Goal: Check status: Check status

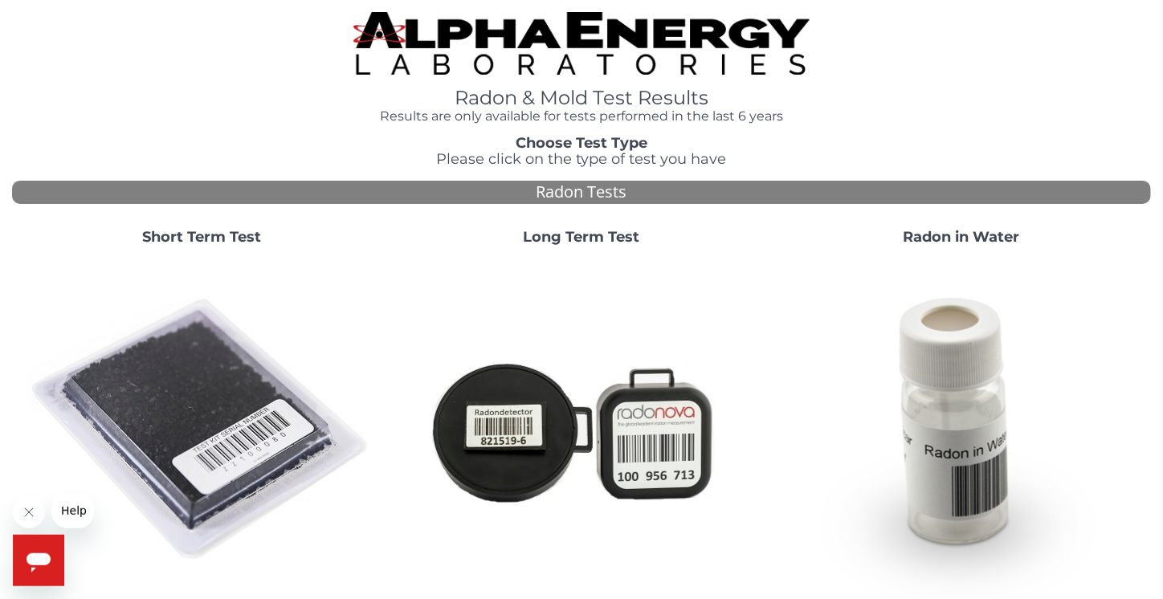
click at [254, 234] on strong "Short Term Test" at bounding box center [201, 237] width 119 height 18
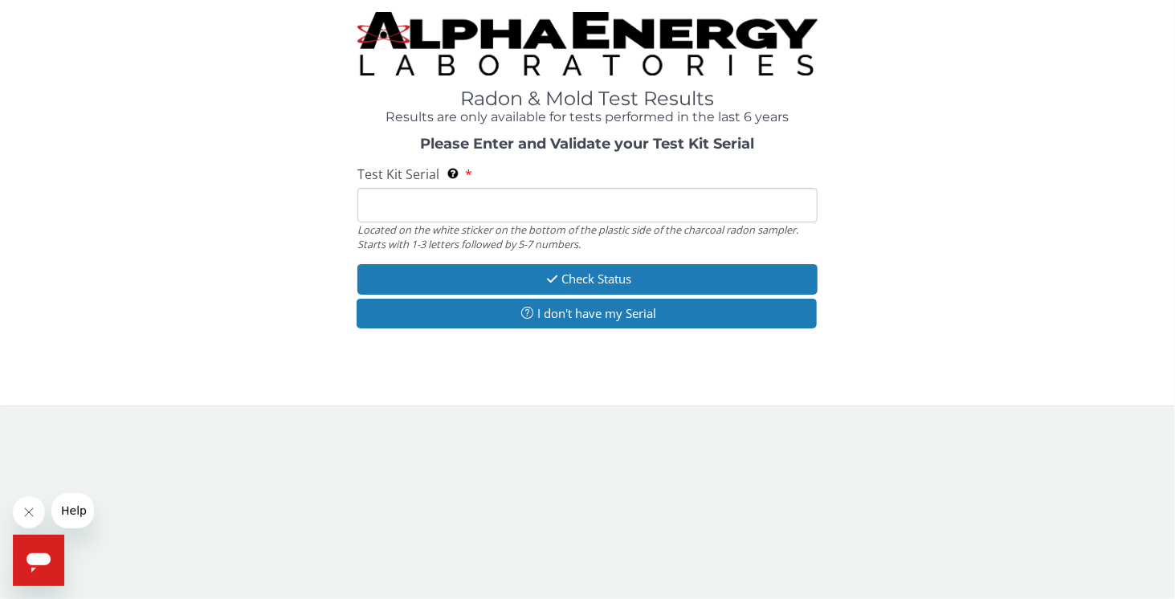
click at [401, 208] on input "Test Kit Serial Located on the white sticker on the bottom of the plastic side …" at bounding box center [587, 205] width 460 height 35
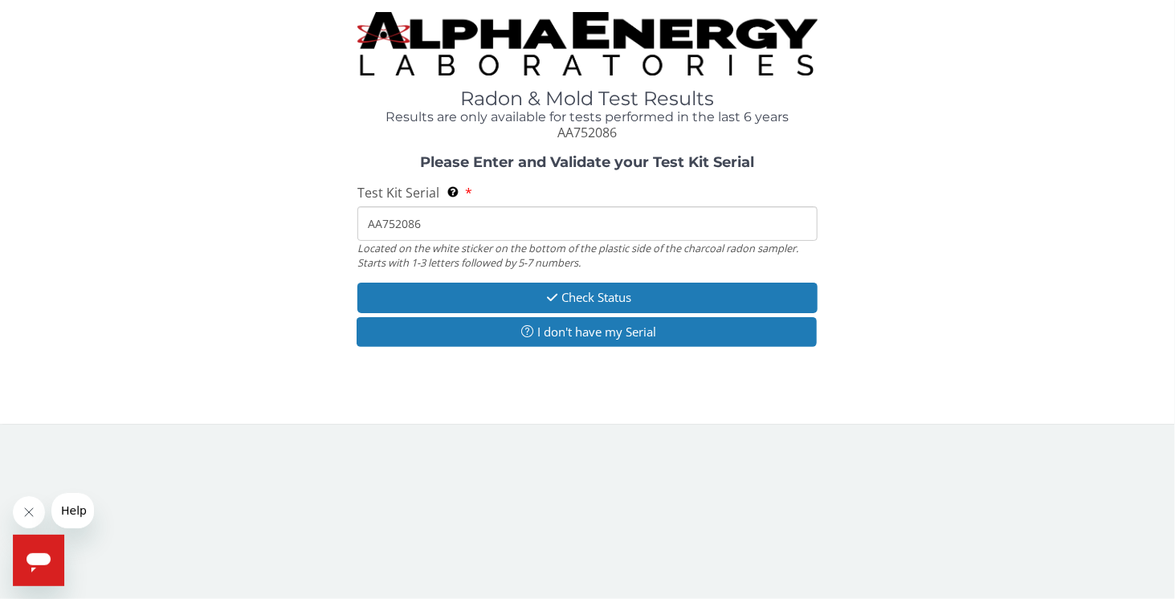
type input "AA752086"
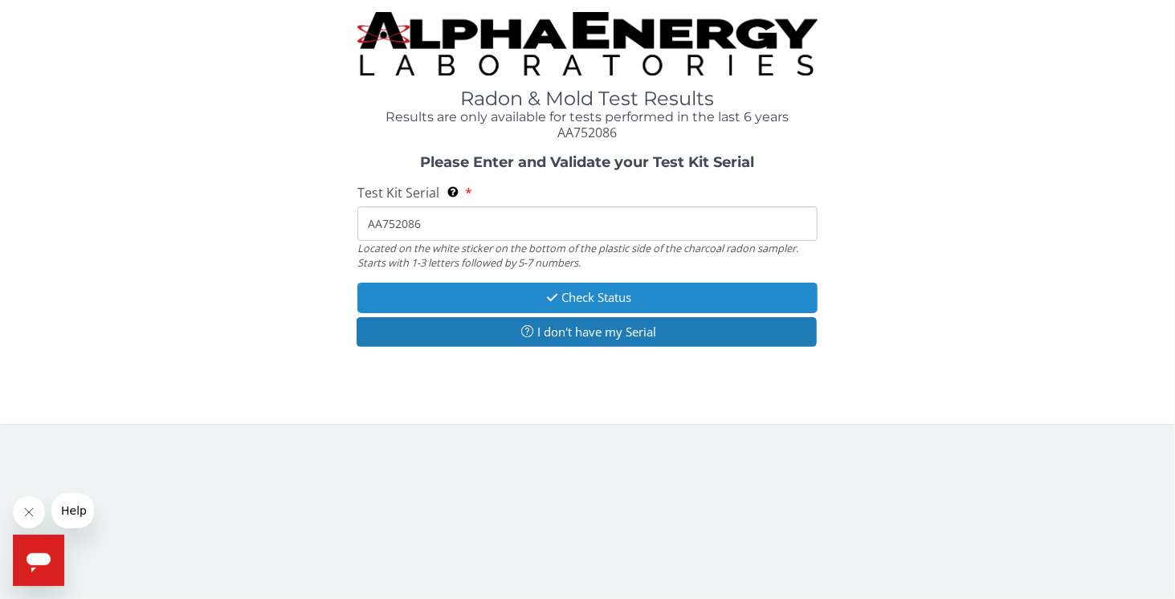
click at [618, 289] on button "Check Status" at bounding box center [587, 298] width 460 height 30
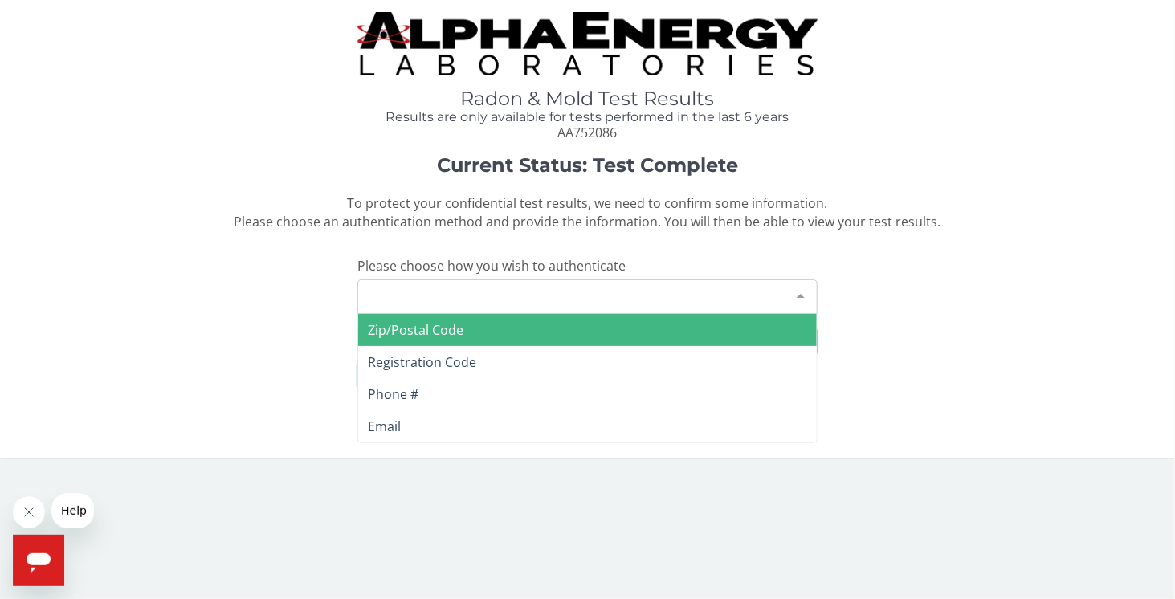
click at [801, 295] on div at bounding box center [801, 295] width 32 height 31
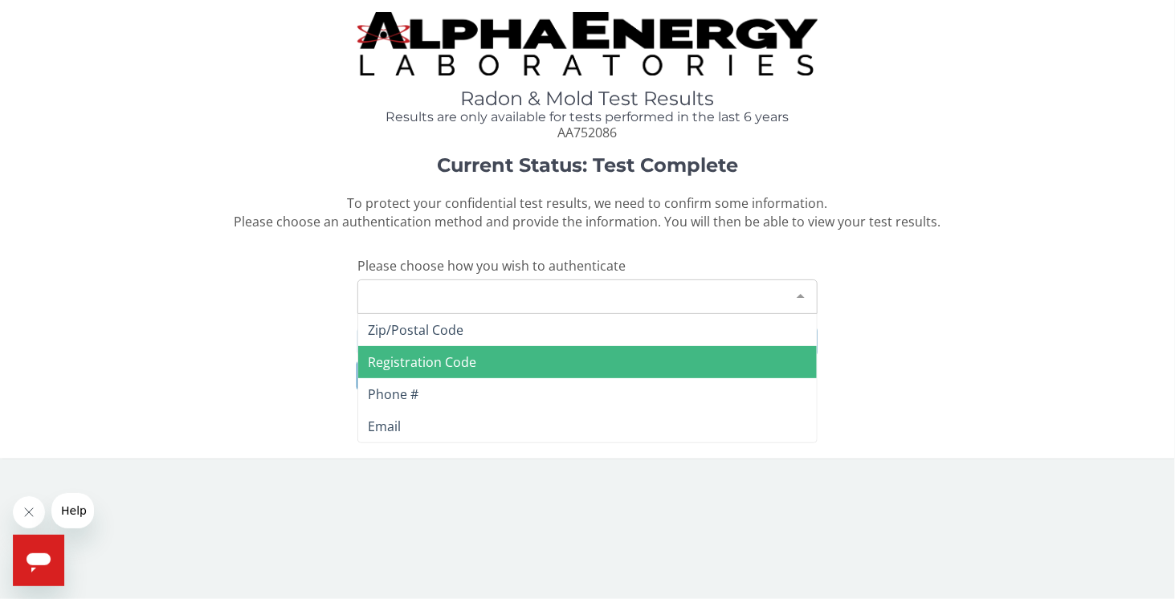
click at [459, 357] on span "Registration Code" at bounding box center [422, 362] width 108 height 18
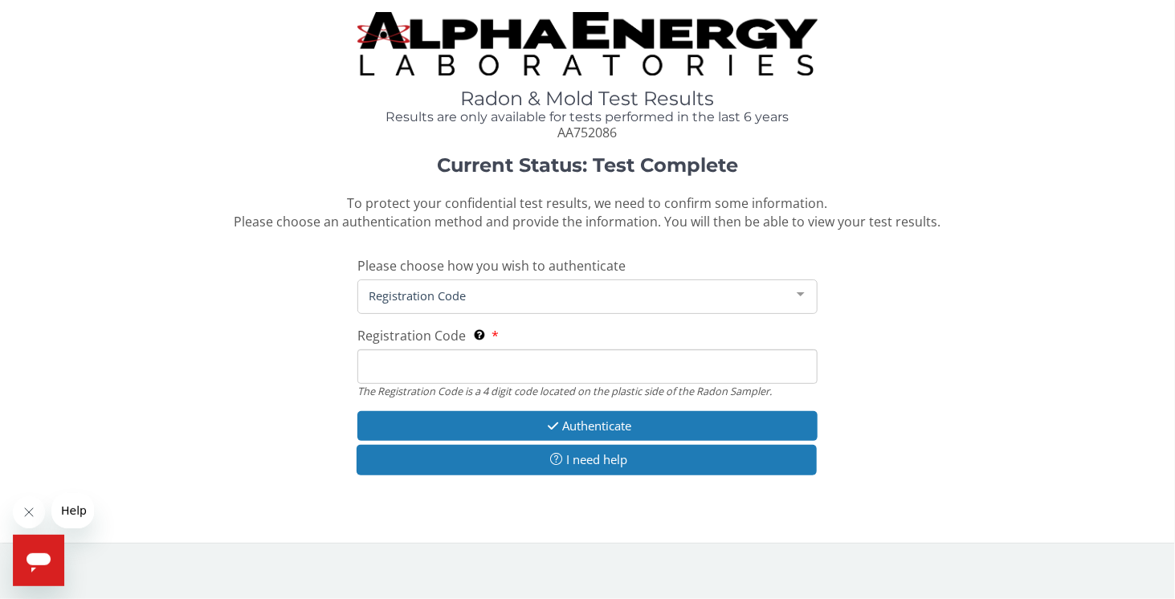
click at [507, 361] on input "Registration Code The Registration Code is a 4 digit code located on the plasti…" at bounding box center [587, 366] width 460 height 35
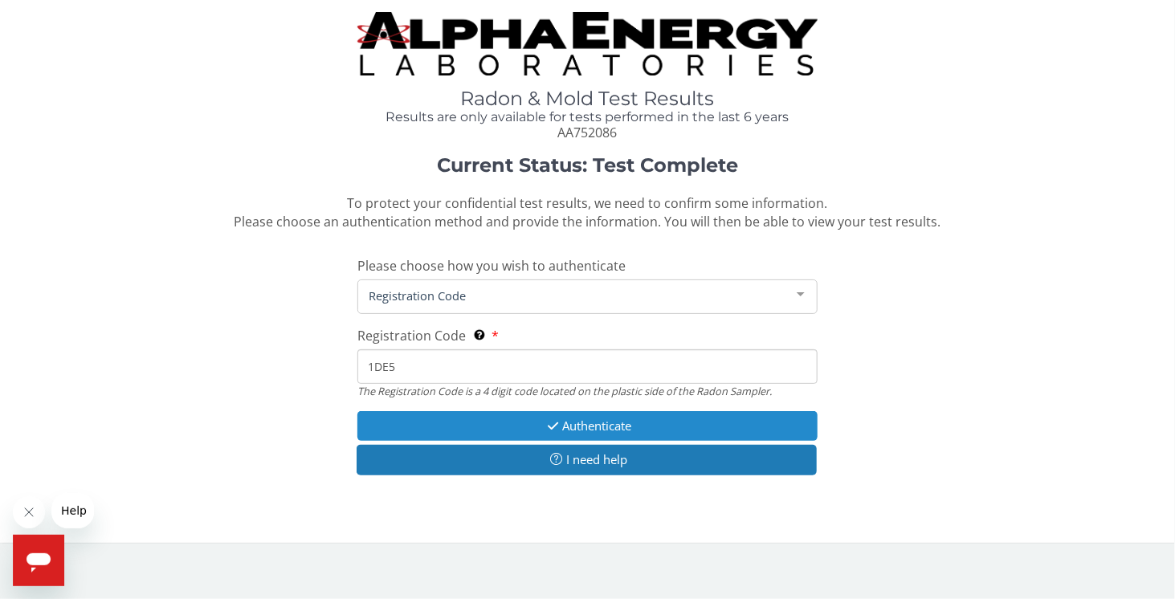
type input "1DE5"
click at [505, 430] on button "Authenticate" at bounding box center [587, 426] width 460 height 30
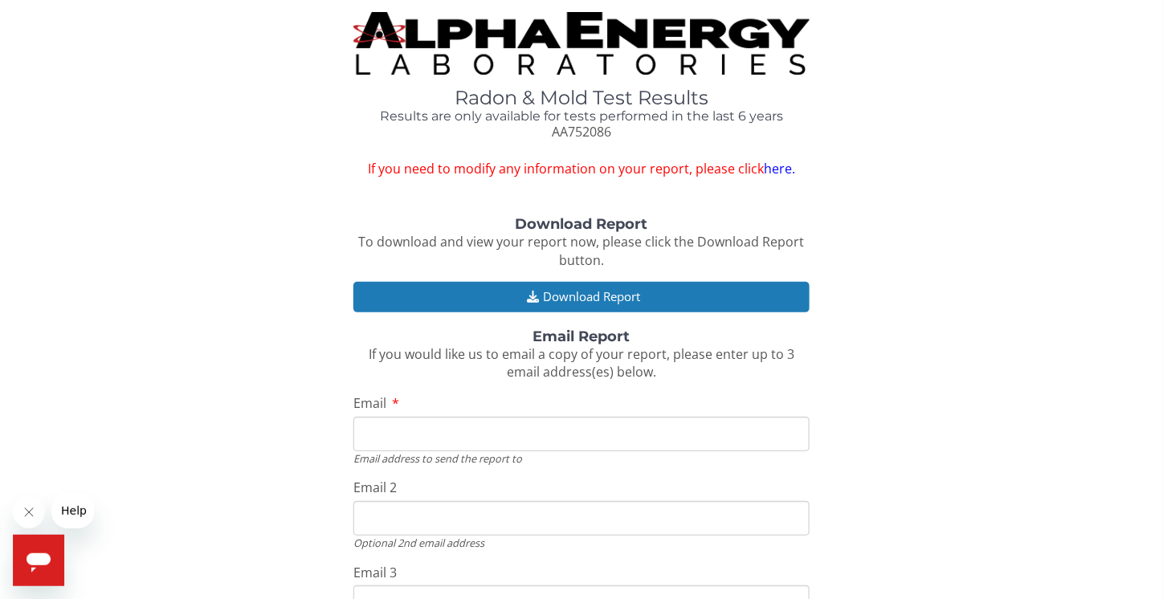
click at [558, 438] on input "Email" at bounding box center [580, 434] width 455 height 35
type input "[EMAIL_ADDRESS][DOMAIN_NAME]"
click at [544, 519] on input "Email 2" at bounding box center [580, 518] width 455 height 35
type input "c"
click at [505, 507] on input "Email 2" at bounding box center [580, 518] width 455 height 35
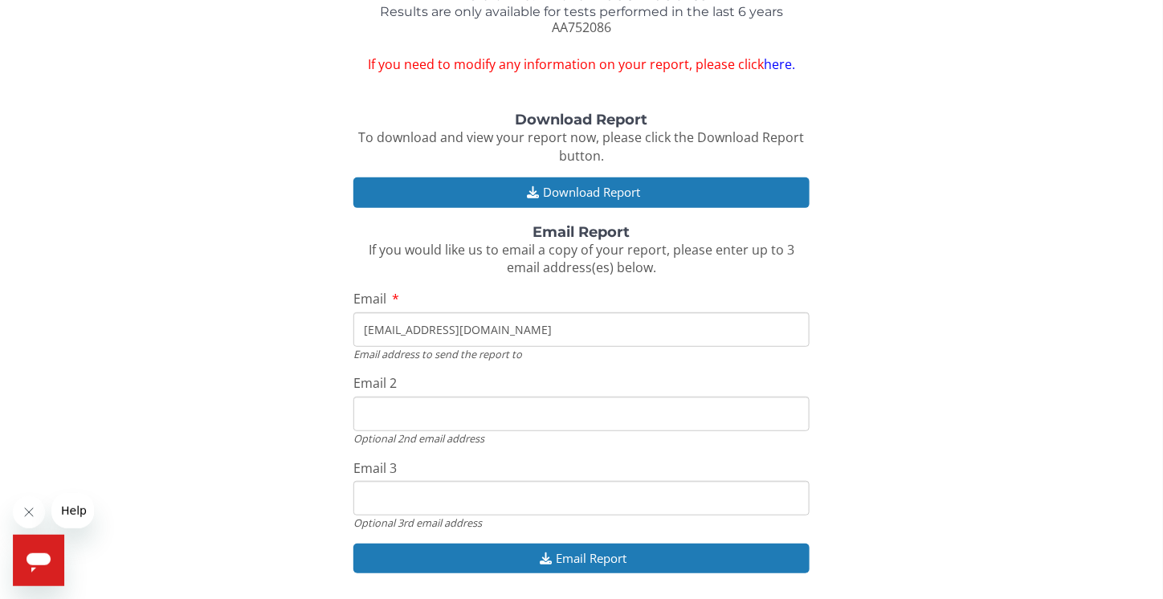
scroll to position [137, 0]
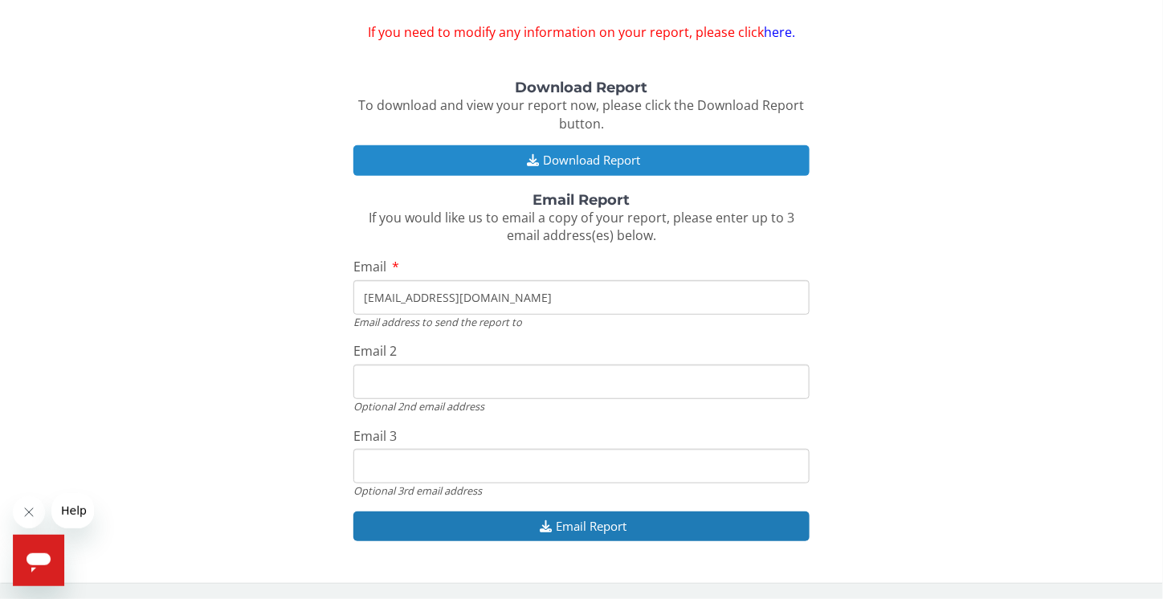
click at [626, 161] on button "Download Report" at bounding box center [580, 160] width 455 height 30
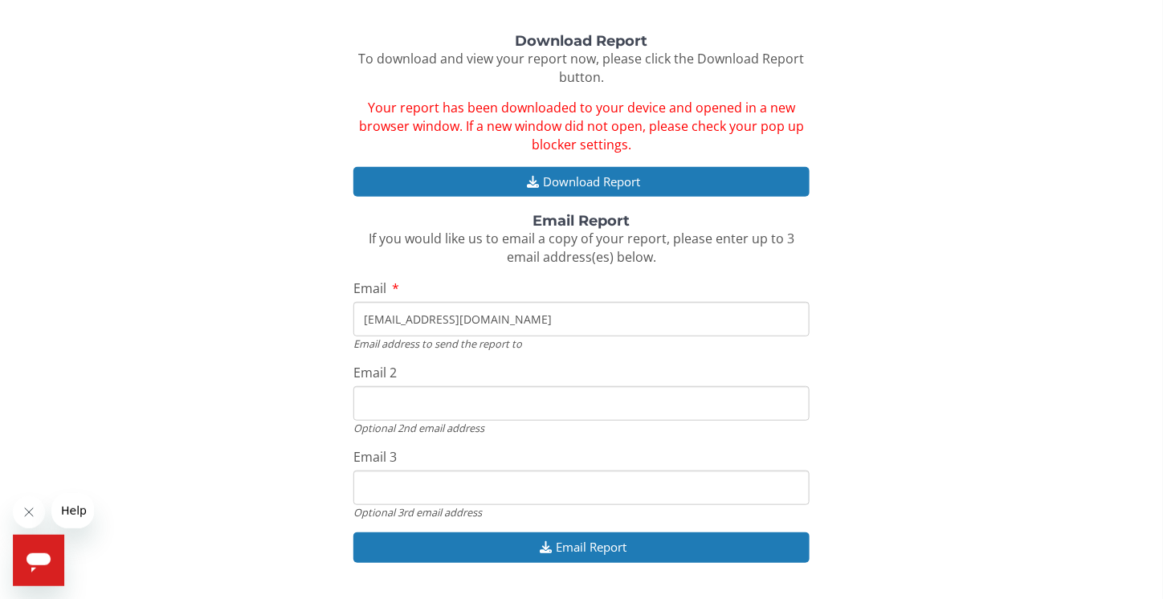
scroll to position [204, 0]
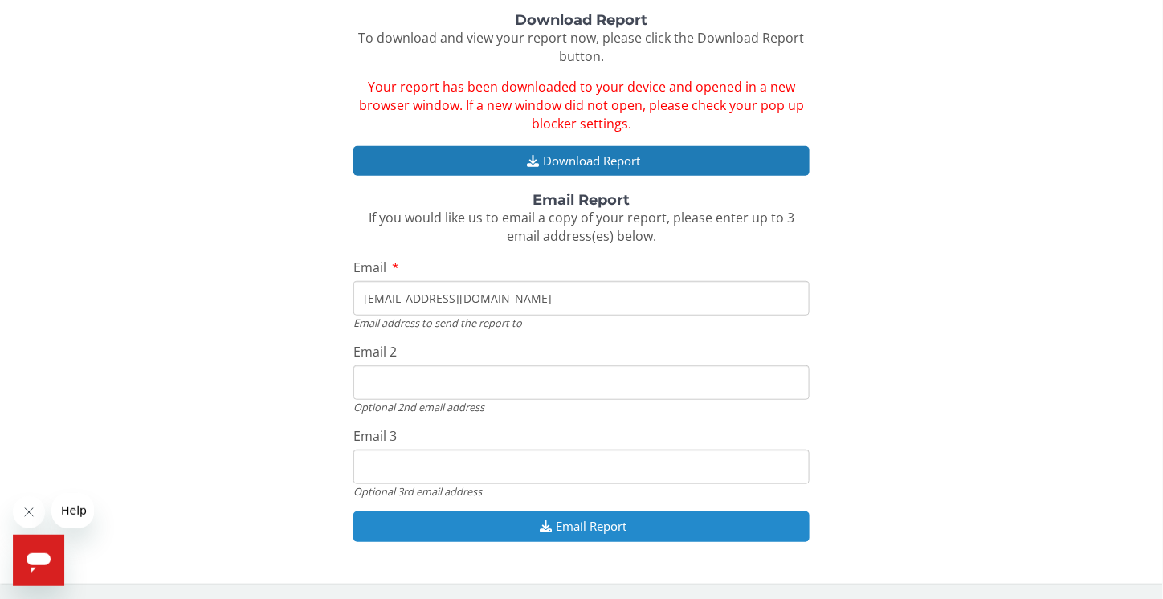
click at [557, 530] on button "Email Report" at bounding box center [580, 527] width 455 height 30
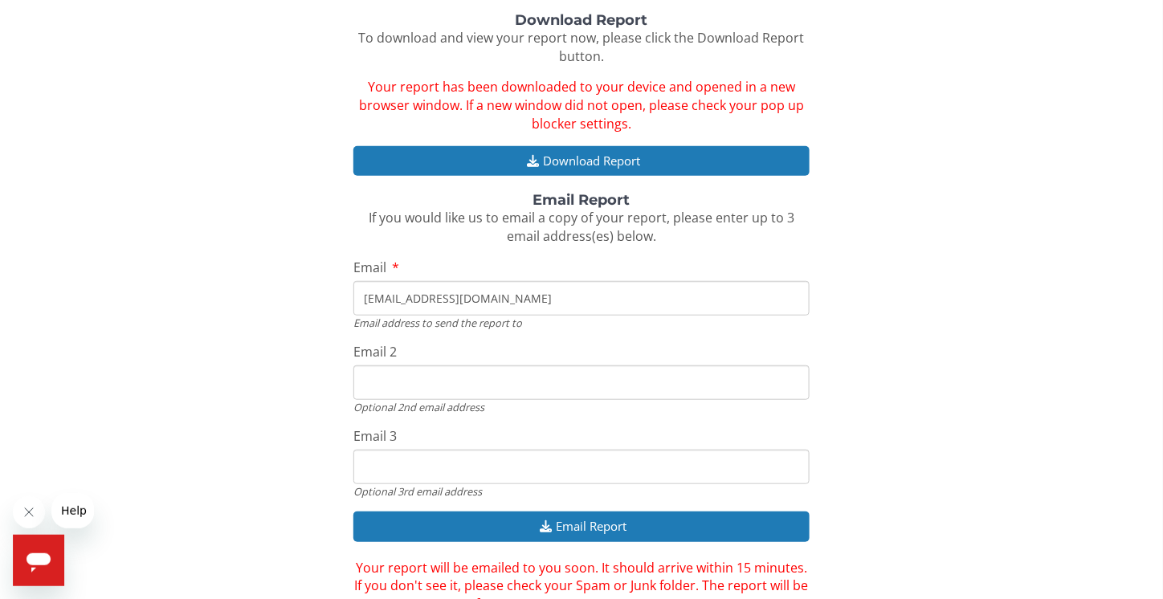
click at [215, 404] on div "Download Report To download and view your report now, please click the Download…" at bounding box center [581, 313] width 1139 height 601
